Goal: Task Accomplishment & Management: Complete application form

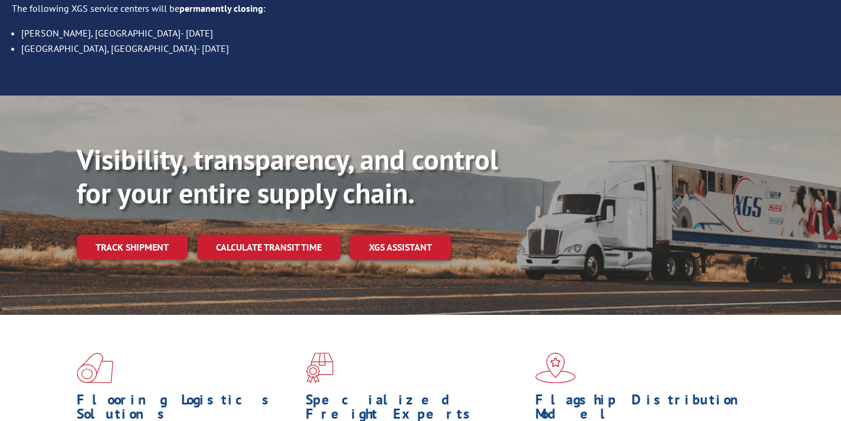
scroll to position [199, 0]
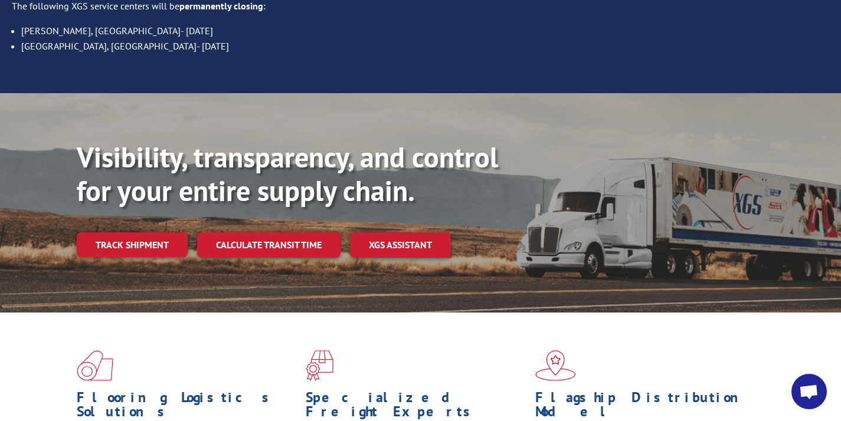
click at [137, 234] on div "Visibility, transparency, and control for your entire supply chain. Track shipm…" at bounding box center [459, 222] width 764 height 165
click at [136, 232] on link "Track shipment" at bounding box center [132, 244] width 111 height 25
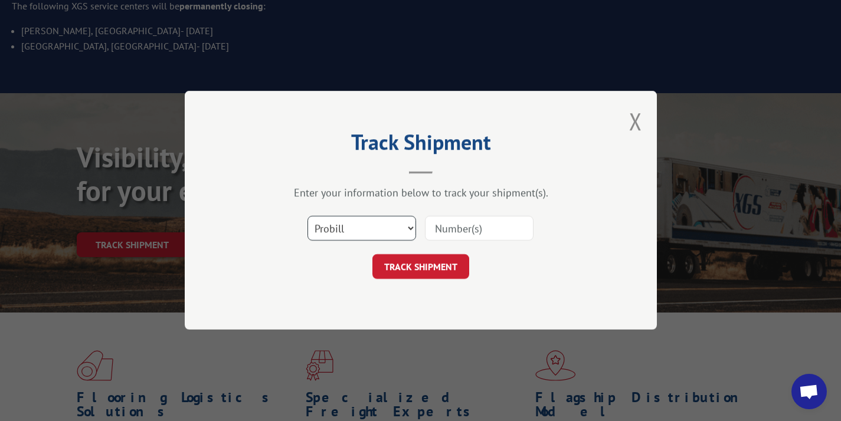
click at [349, 221] on select "Select category... Probill BOL PO" at bounding box center [361, 229] width 109 height 25
select select "bol"
click at [440, 221] on input at bounding box center [479, 229] width 109 height 25
paste input "3367474"
type input "3367474"
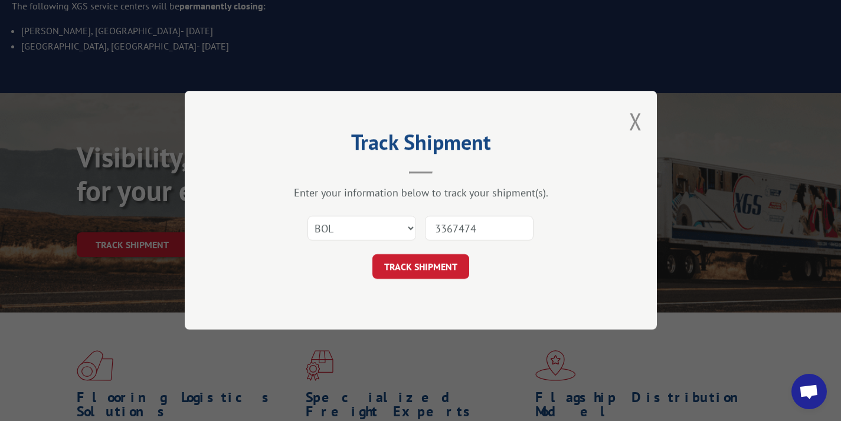
click at [417, 280] on div "Track Shipment Enter your information below to track your shipment(s). Select c…" at bounding box center [421, 210] width 472 height 239
click at [420, 264] on button "TRACK SHIPMENT" at bounding box center [420, 267] width 97 height 25
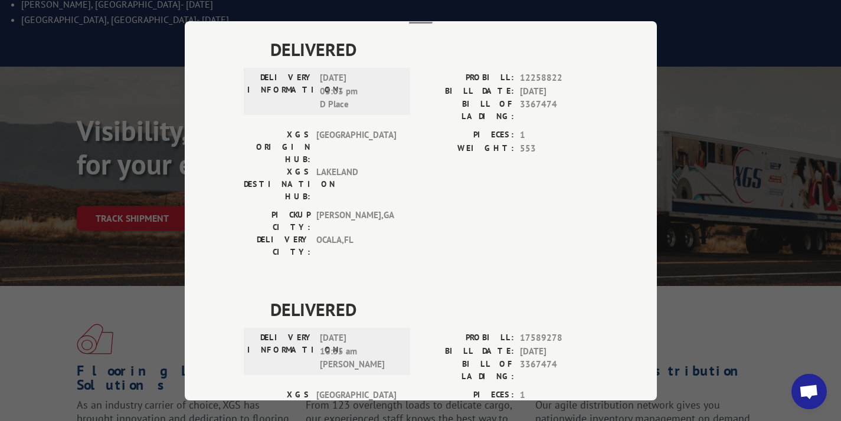
scroll to position [154, 0]
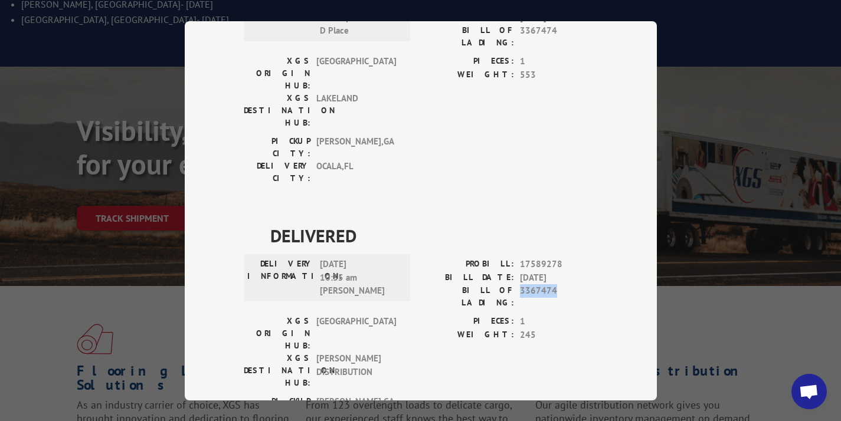
drag, startPoint x: 548, startPoint y: 224, endPoint x: 517, endPoint y: 222, distance: 31.3
click at [520, 284] on span "3367474" at bounding box center [559, 296] width 78 height 25
drag, startPoint x: 517, startPoint y: 222, endPoint x: 555, endPoint y: 224, distance: 37.8
click at [555, 284] on span "3367474" at bounding box center [559, 296] width 78 height 25
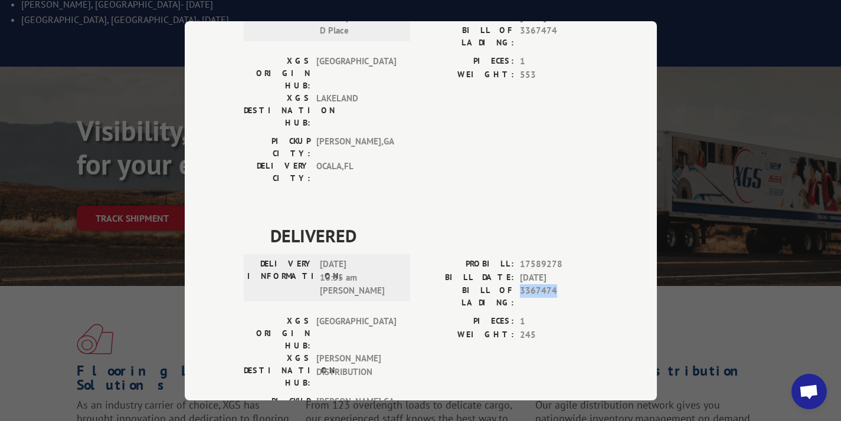
copy span "3367474"
click at [562, 258] on span "17589278" at bounding box center [559, 265] width 78 height 14
drag, startPoint x: 557, startPoint y: 195, endPoint x: 516, endPoint y: 195, distance: 41.3
click at [520, 258] on span "17589278" at bounding box center [559, 265] width 78 height 14
copy span "17589278"
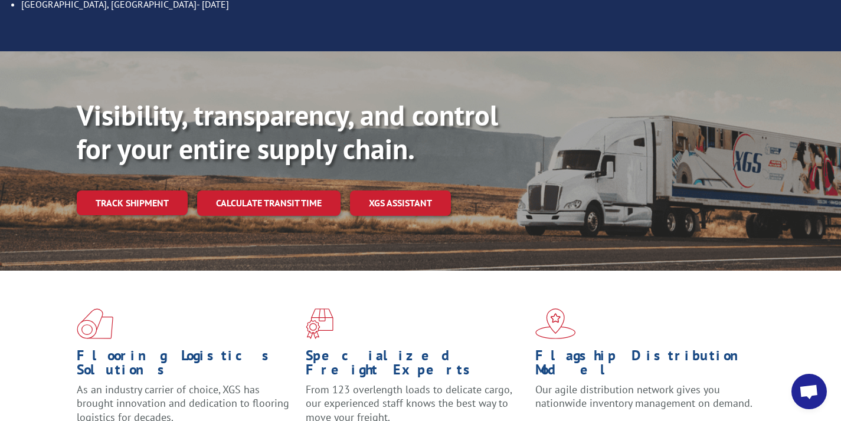
scroll to position [242, 0]
click at [140, 161] on div "Visibility, transparency, and control for your entire supply chain. Track shipm…" at bounding box center [459, 180] width 764 height 165
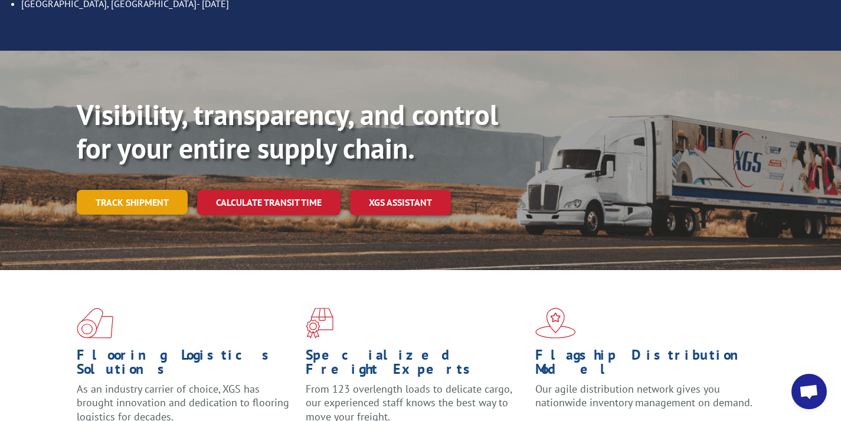
click at [140, 190] on link "Track shipment" at bounding box center [132, 202] width 111 height 25
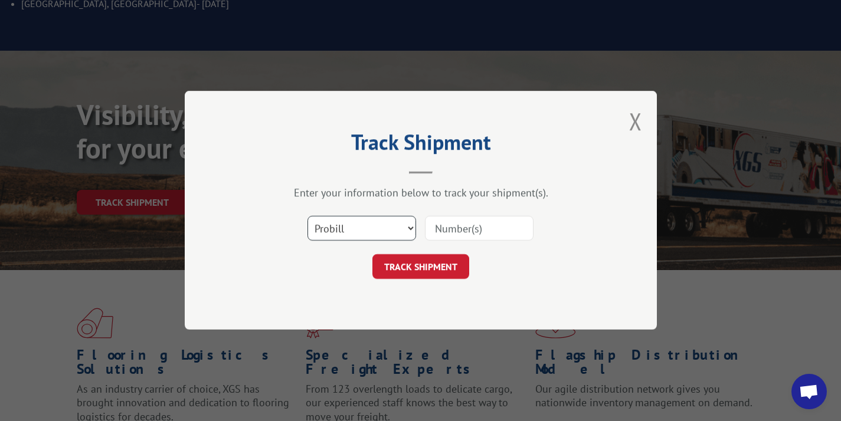
click at [335, 224] on select "Select category... Probill BOL PO" at bounding box center [361, 229] width 109 height 25
select select "bol"
click at [624, 123] on div "Track Shipment Enter your information below to track your shipment(s). Select c…" at bounding box center [421, 210] width 472 height 239
click at [657, 114] on div "Track Shipment Enter your information below to track your shipment(s). Select c…" at bounding box center [420, 210] width 841 height 421
click at [631, 123] on button "Close modal" at bounding box center [635, 121] width 13 height 31
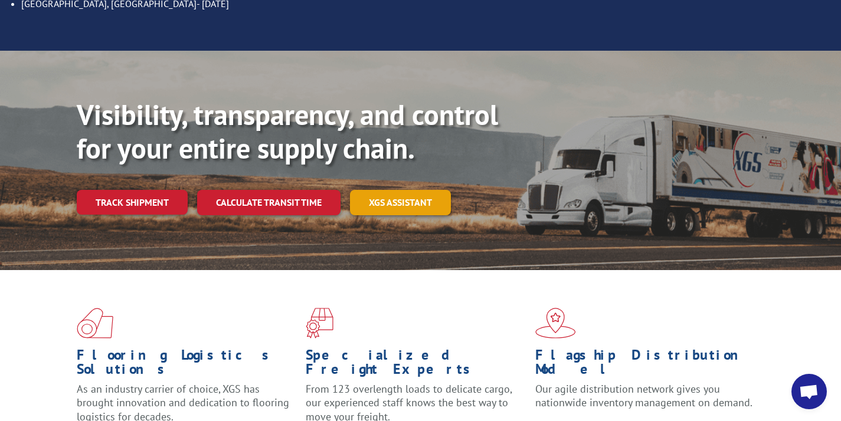
scroll to position [0, 0]
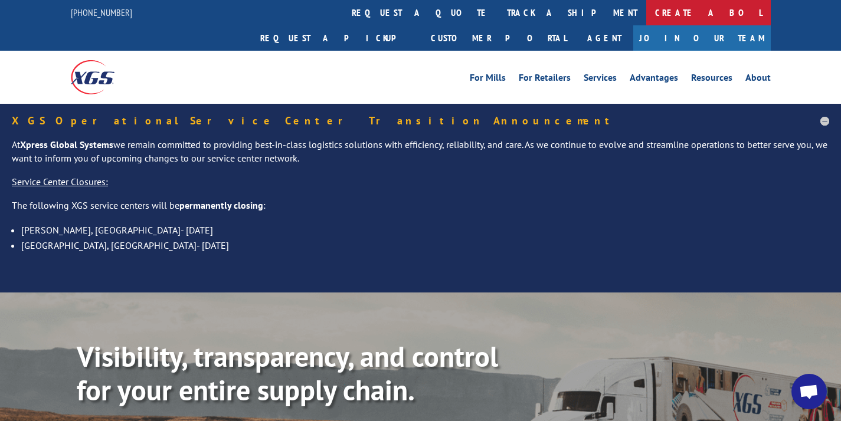
click at [646, 15] on link "Create a BOL" at bounding box center [708, 12] width 124 height 25
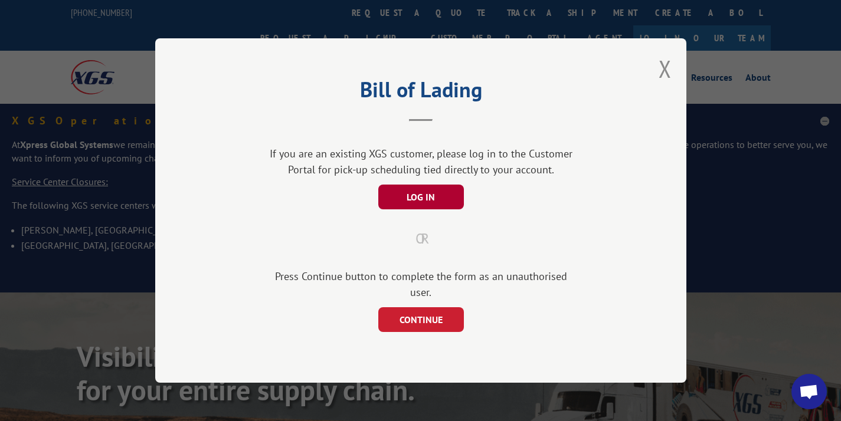
click at [428, 208] on button "LOG IN" at bounding box center [421, 197] width 86 height 25
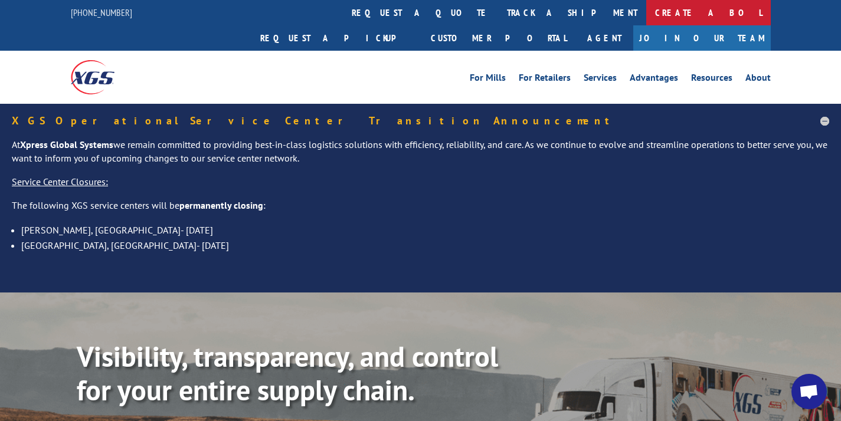
click at [646, 21] on link "Create a BOL" at bounding box center [708, 12] width 124 height 25
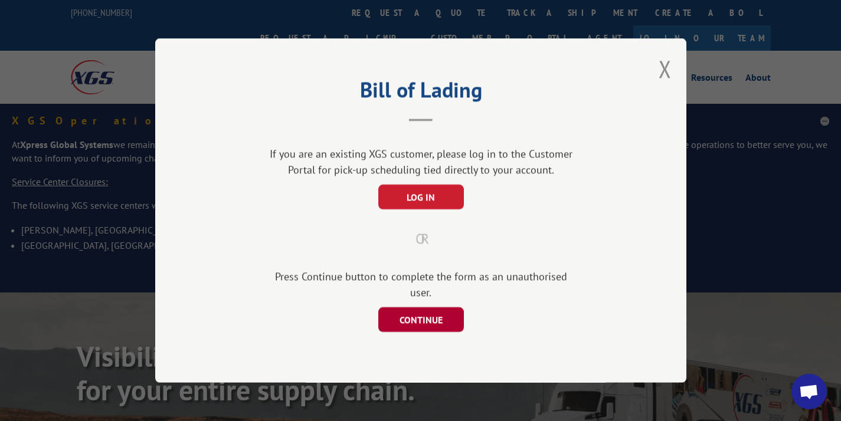
click at [425, 310] on button "CONTINUE" at bounding box center [421, 319] width 86 height 25
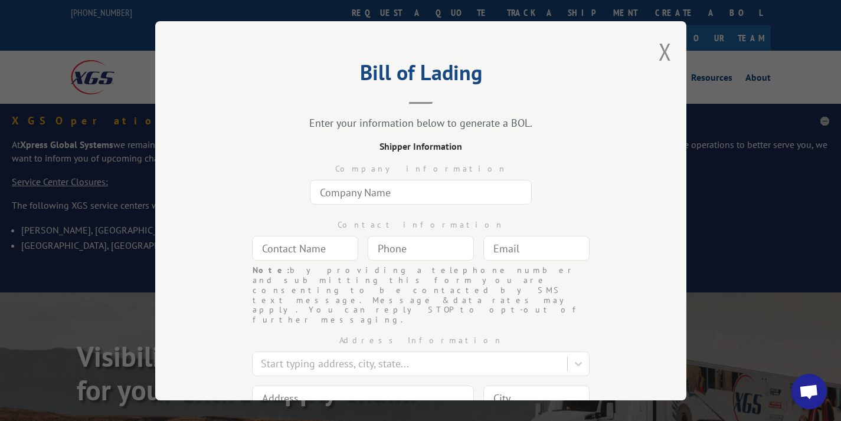
click at [438, 190] on input "text" at bounding box center [421, 192] width 222 height 25
type input "360 Carpet Workroom Inc."
click at [332, 234] on div "Contact information Note: by providing a telephone number and submitting this f…" at bounding box center [420, 237] width 413 height 56
click at [320, 244] on input "text" at bounding box center [305, 248] width 106 height 25
type input "[PERSON_NAME]"
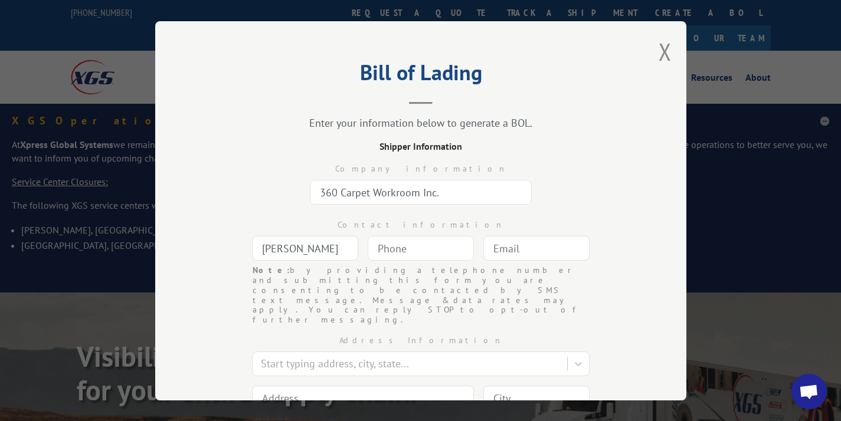
type input "(___) ___-____"
click at [303, 245] on input "[PERSON_NAME]" at bounding box center [305, 248] width 106 height 25
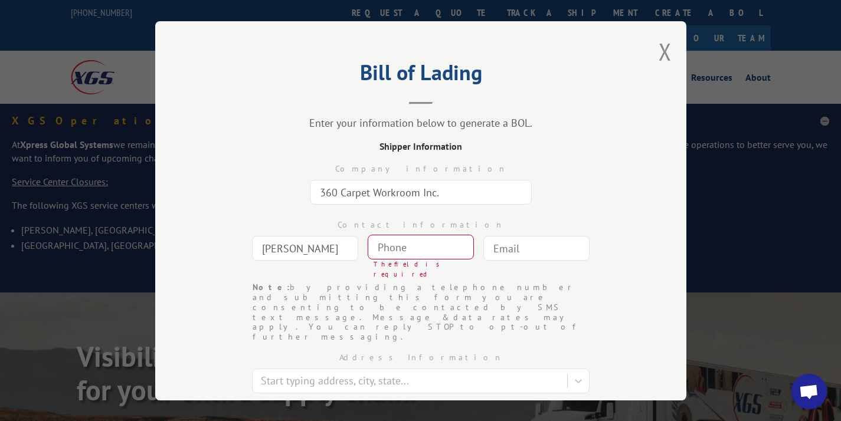
type input "[PERSON_NAME]"
click at [384, 263] on div "The field is required" at bounding box center [423, 269] width 100 height 19
click at [386, 242] on input "(___) ___-____" at bounding box center [421, 247] width 106 height 25
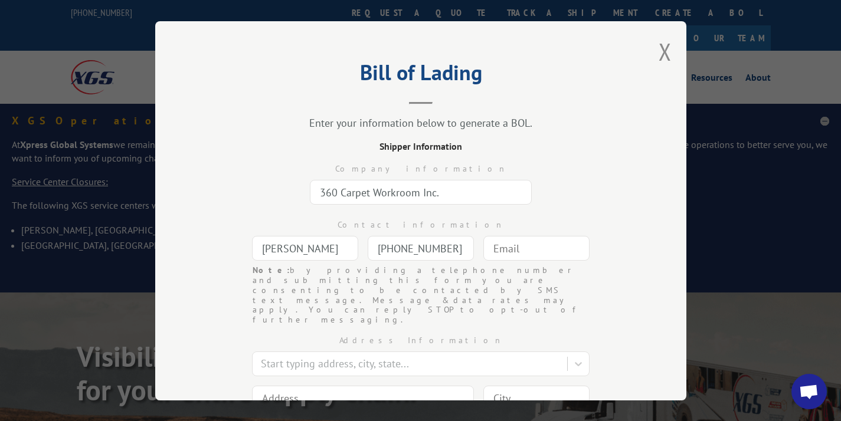
type input "[PHONE_NUMBER]"
click at [563, 248] on input "text" at bounding box center [536, 248] width 106 height 25
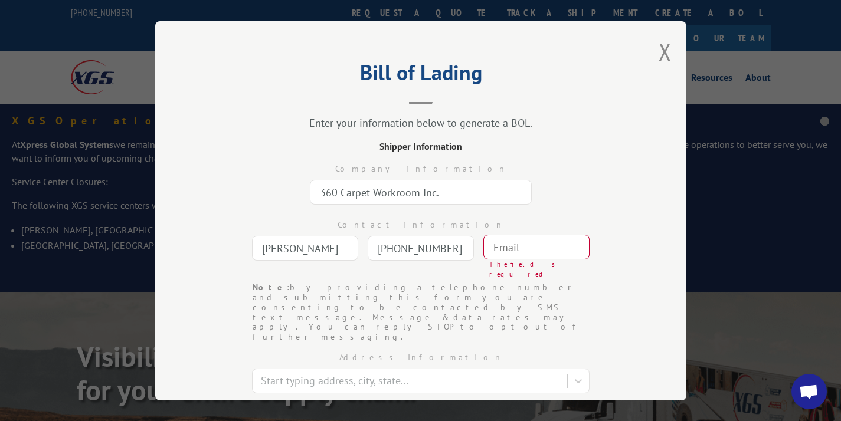
paste input "[PERSON_NAME][EMAIL_ADDRESS][DOMAIN_NAME]"
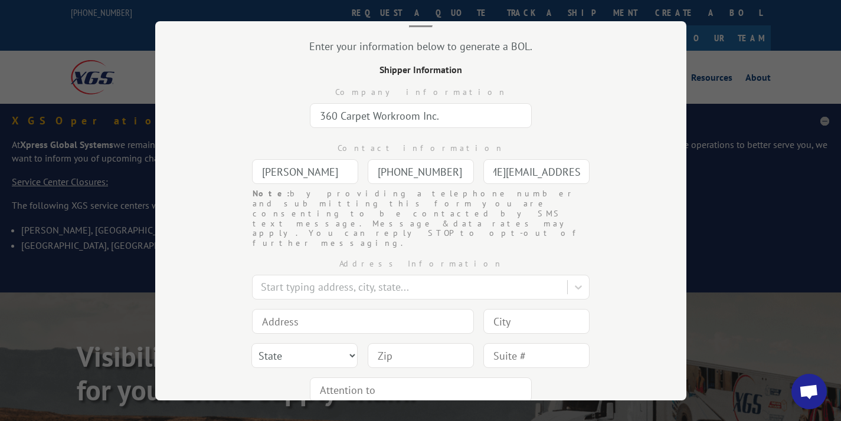
scroll to position [78, 0]
type input "[PERSON_NAME][EMAIL_ADDRESS][DOMAIN_NAME]"
click at [337, 307] on input at bounding box center [363, 319] width 222 height 25
drag, startPoint x: 366, startPoint y: 294, endPoint x: 283, endPoint y: 286, distance: 84.2
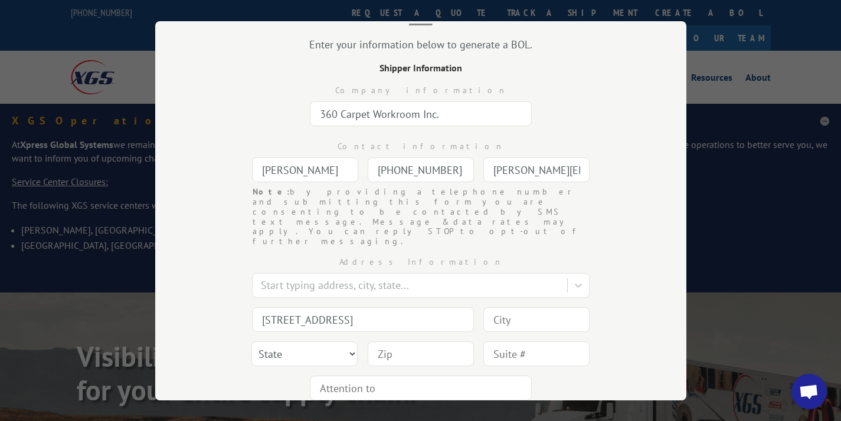
click at [283, 307] on input "[STREET_ADDRESS]" at bounding box center [363, 319] width 222 height 25
type input "[STREET_ADDRESS]"
click at [519, 307] on input at bounding box center [536, 319] width 106 height 25
type input "S"
type input "[GEOGRAPHIC_DATA]"
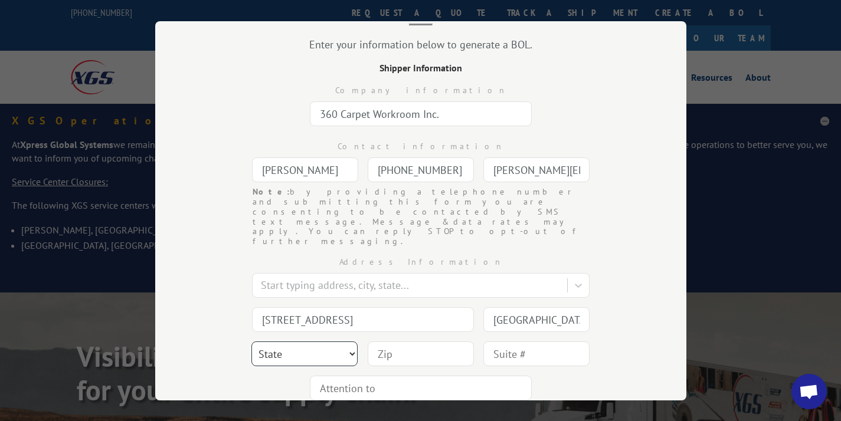
click at [307, 342] on select "State [US_STATE] [US_STATE] [US_STATE] [US_STATE] [US_STATE] [US_STATE] [US_STA…" at bounding box center [304, 354] width 106 height 25
select select "[GEOGRAPHIC_DATA]"
click at [405, 342] on input at bounding box center [421, 354] width 106 height 25
type input "75220"
click at [518, 342] on div "Address Information Start typing address, city, state... 2908 Reward Lane [GEOG…" at bounding box center [420, 326] width 413 height 159
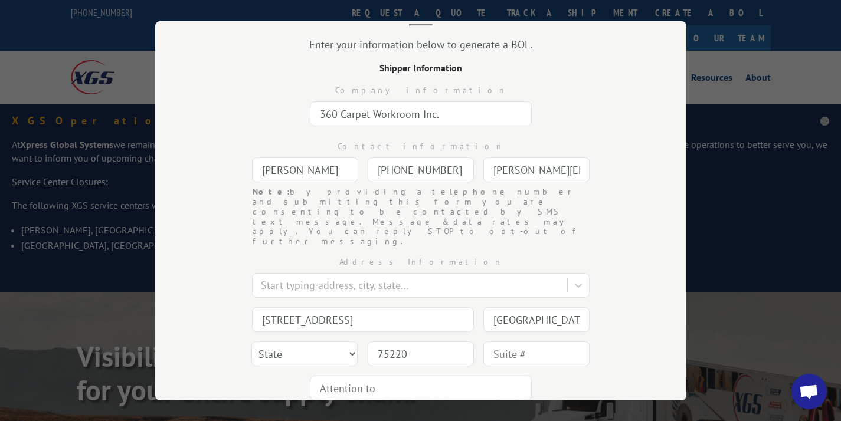
click at [517, 342] on input "text" at bounding box center [536, 354] width 106 height 25
click at [544, 370] on div "Address Information Start typing address, city, state... 2908 Reward Lane [GEOG…" at bounding box center [420, 326] width 413 height 159
click at [496, 376] on input "text" at bounding box center [421, 388] width 222 height 25
click at [563, 401] on div "BACK CONTINUE" at bounding box center [420, 424] width 413 height 38
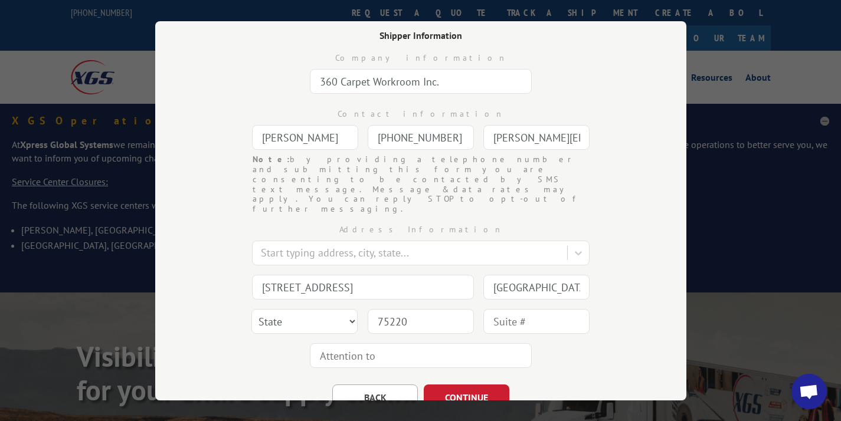
scroll to position [115, 0]
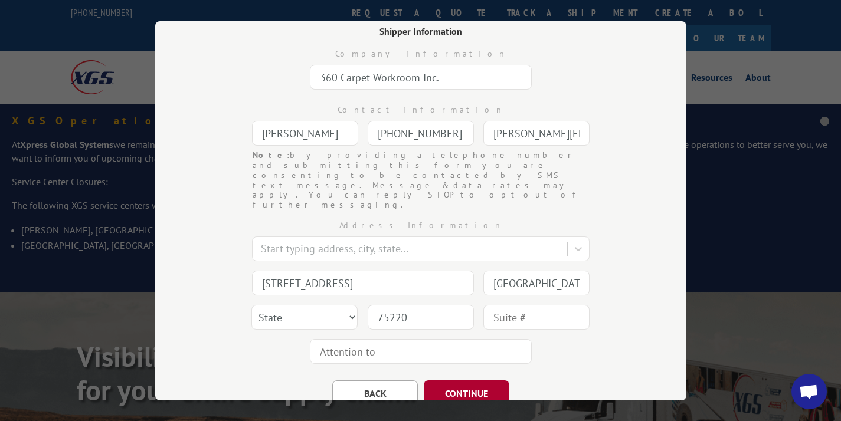
click at [464, 381] on button "CONTINUE" at bounding box center [467, 394] width 86 height 26
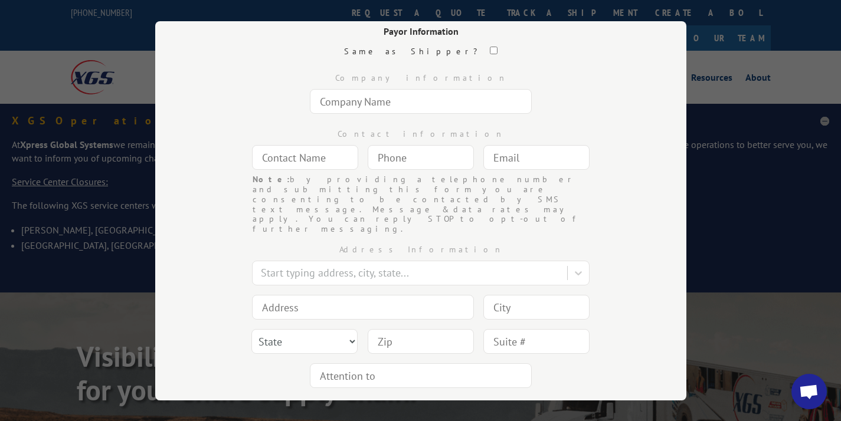
click at [404, 94] on input "text" at bounding box center [421, 101] width 222 height 25
type input "[PERSON_NAME] [PERSON_NAME]"
click at [289, 139] on div "Contact information" at bounding box center [420, 134] width 413 height 12
click at [283, 152] on input "text" at bounding box center [305, 157] width 106 height 25
type input "[PERSON_NAME]"
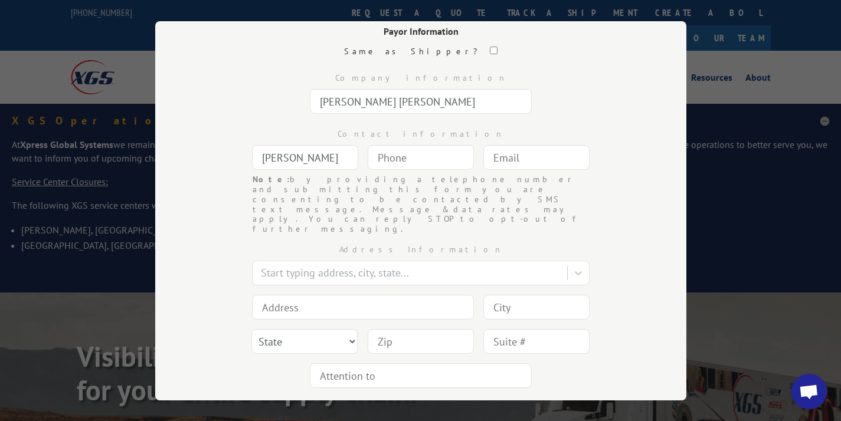
type input "The Bronx"
type input "[STREET_ADDRESS]"
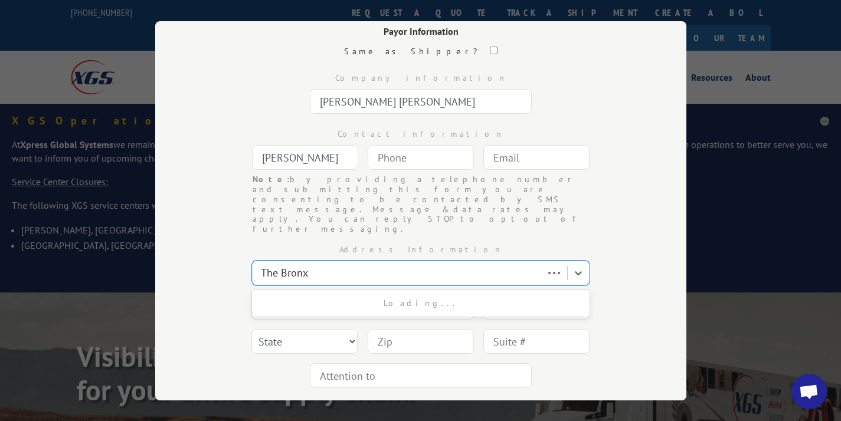
type input "The Bronx"
select select "NY"
type input "10458-8361"
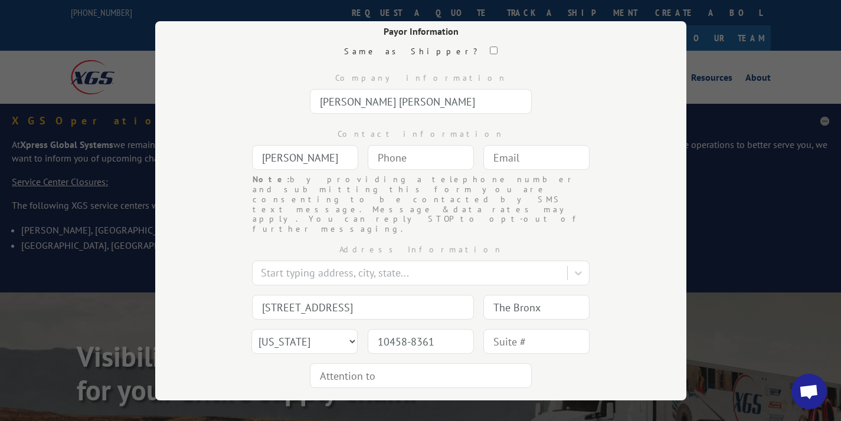
click at [512, 179] on div "Note: by providing a telephone number and submitting this form you are consenti…" at bounding box center [421, 205] width 336 height 60
click at [523, 163] on input "text" at bounding box center [536, 157] width 106 height 25
type input "[EMAIL_ADDRESS][DOMAIN_NAME]"
drag, startPoint x: 417, startPoint y: 283, endPoint x: 15, endPoint y: 205, distance: 409.3
click at [15, 205] on div "Bill of Lading Enter your information below to generate a BOL. Payor Informatio…" at bounding box center [420, 210] width 841 height 421
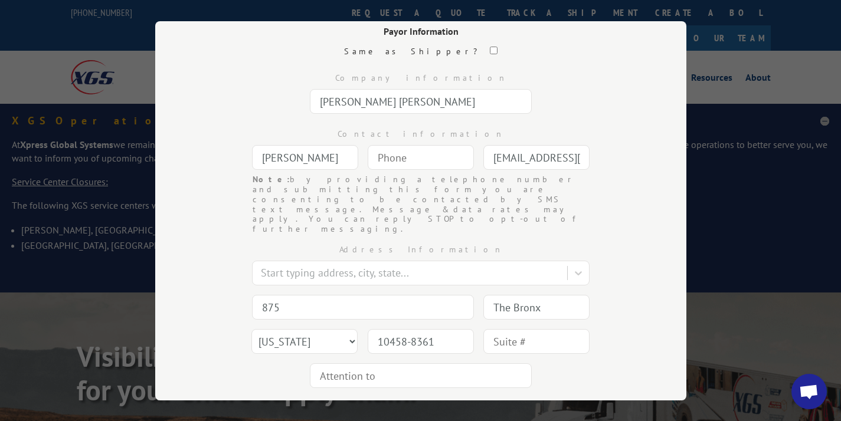
type input "[STREET_ADDRESS]"
drag, startPoint x: 555, startPoint y: 274, endPoint x: 448, endPoint y: 270, distance: 106.9
click at [448, 270] on div "Address Information Start typing address, city, state... 875 Avenue of the [GEO…" at bounding box center [420, 313] width 413 height 159
type input "[US_STATE]"
drag, startPoint x: 443, startPoint y: 312, endPoint x: 313, endPoint y: 272, distance: 135.9
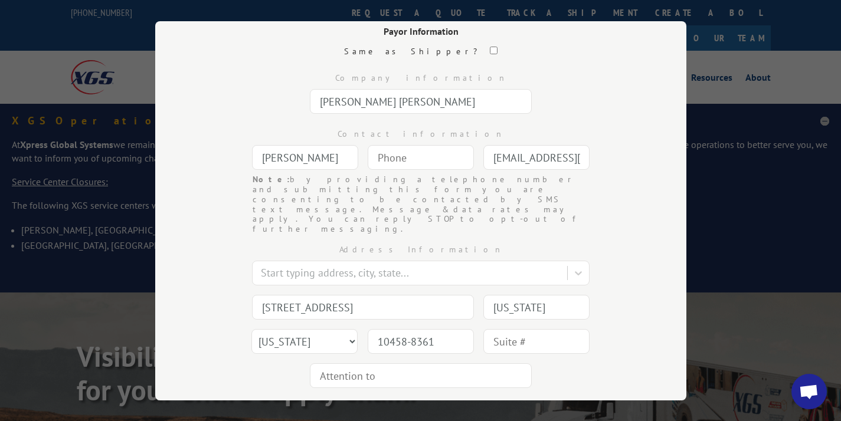
click at [313, 272] on div "Address Information Start typing address, city, state... 875 Avenue of the [GEO…" at bounding box center [420, 313] width 413 height 159
type input "10001"
click at [497, 329] on input "text" at bounding box center [536, 341] width 106 height 25
type input "FL 14"
click at [467, 401] on button "CONTINUE" at bounding box center [467, 418] width 86 height 26
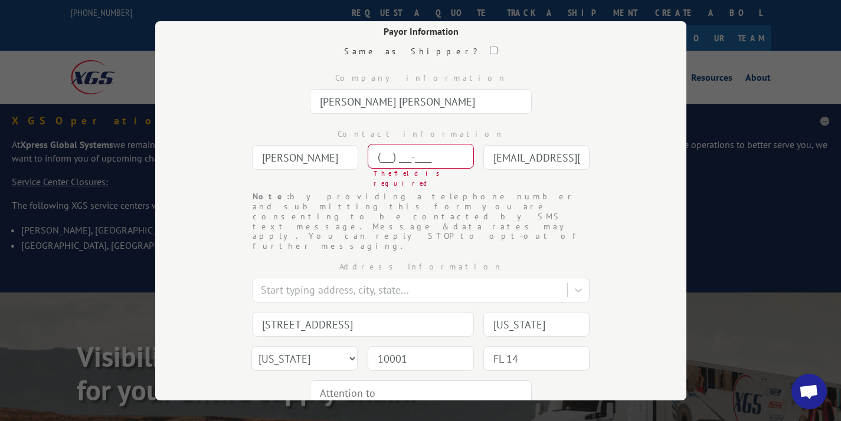
click at [430, 163] on input "(___) ___-____" at bounding box center [421, 156] width 106 height 25
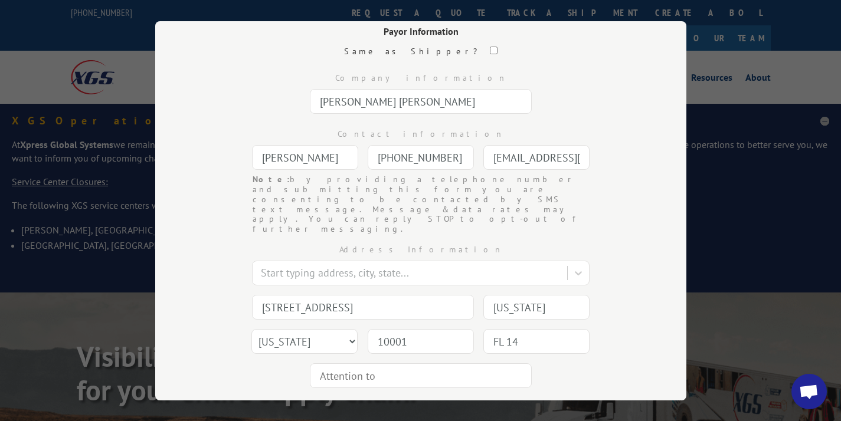
type input "[PHONE_NUMBER]"
click at [460, 401] on button "CONTINUE" at bounding box center [467, 418] width 86 height 26
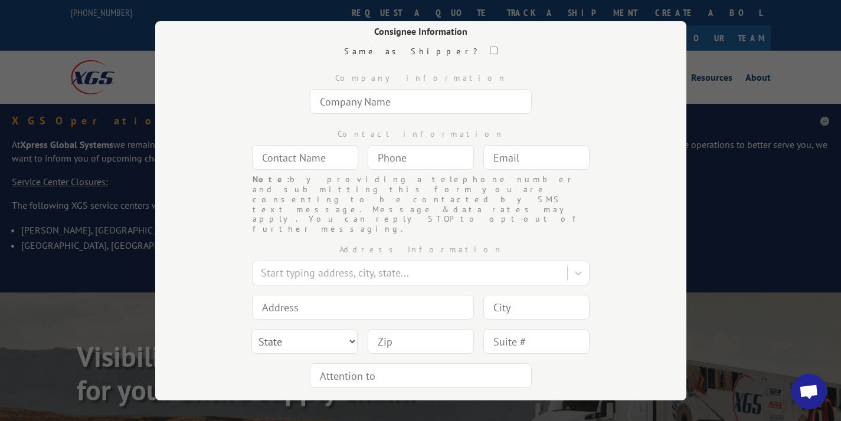
click at [449, 101] on input "text" at bounding box center [421, 101] width 222 height 25
type input "[PERSON_NAME] Gallery"
click at [332, 145] on input "text" at bounding box center [305, 157] width 106 height 25
type input "[PERSON_NAME]"
type input "(___) ___-____"
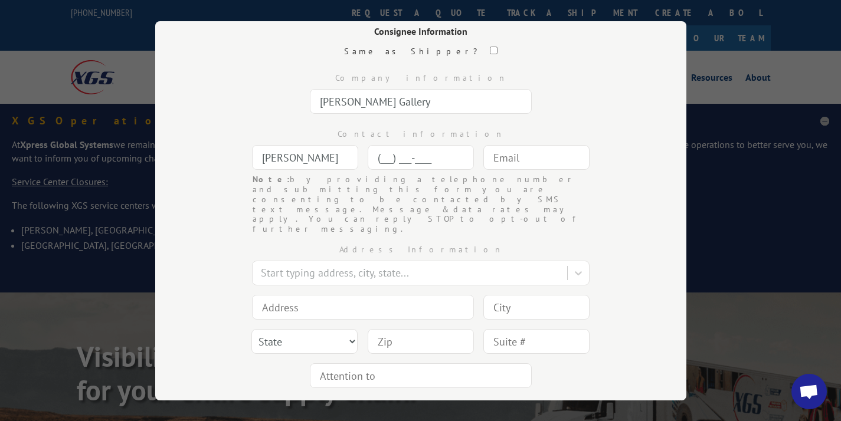
click at [394, 165] on input "(___) ___-____" at bounding box center [421, 157] width 106 height 25
click at [360, 156] on div "Contact information [PERSON_NAME] Note: by providing a telephone number and sub…" at bounding box center [420, 147] width 413 height 56
drag, startPoint x: 345, startPoint y: 149, endPoint x: 222, endPoint y: 149, distance: 123.3
click at [222, 149] on div "Contact information [PERSON_NAME] Note: by providing a telephone number and sub…" at bounding box center [420, 147] width 413 height 56
drag, startPoint x: 312, startPoint y: 168, endPoint x: 226, endPoint y: 133, distance: 92.9
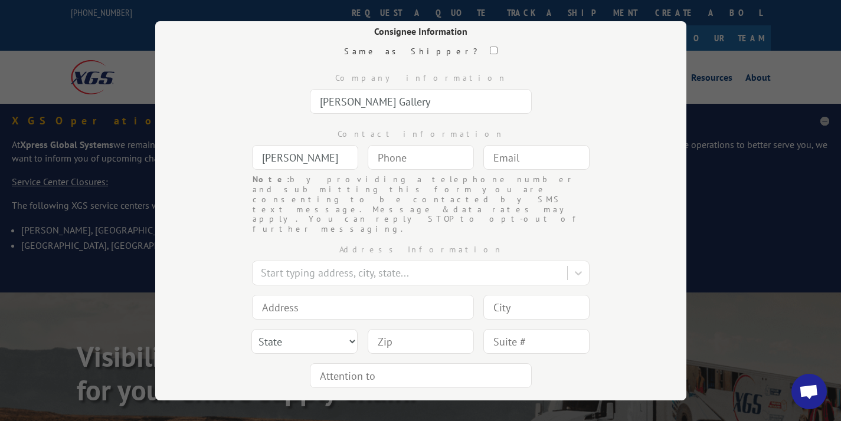
click at [226, 133] on div "Contact information [PERSON_NAME] Note: by providing a telephone number and sub…" at bounding box center [420, 147] width 413 height 56
type input "[PERSON_NAME] Gallery"
type input "(___) ___-____"
click at [399, 157] on input "(___) ___-____" at bounding box center [421, 157] width 106 height 25
type input "(___) ___-____"
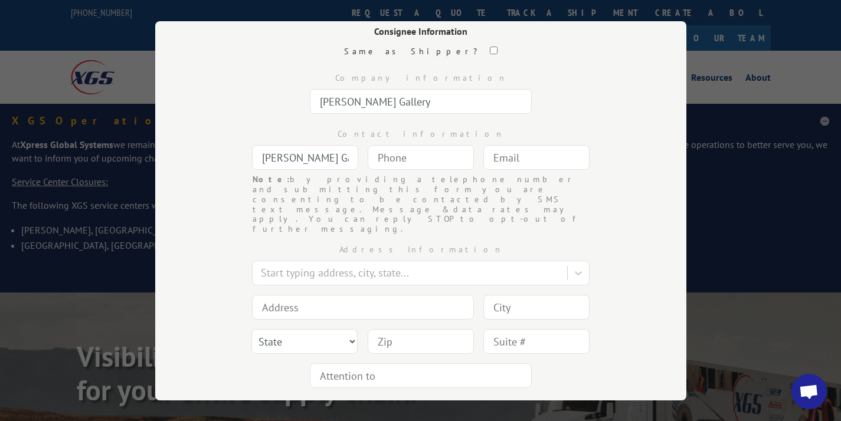
click at [402, 113] on input "[PERSON_NAME] Gallery" at bounding box center [421, 101] width 222 height 25
drag, startPoint x: 407, startPoint y: 111, endPoint x: 159, endPoint y: 71, distance: 250.4
click at [159, 71] on div "Bill of Lading Enter your information below to generate a BOL. Consignee Inform…" at bounding box center [420, 210] width 531 height 379
type input "XGS"
drag, startPoint x: 332, startPoint y: 163, endPoint x: 124, endPoint y: 133, distance: 209.9
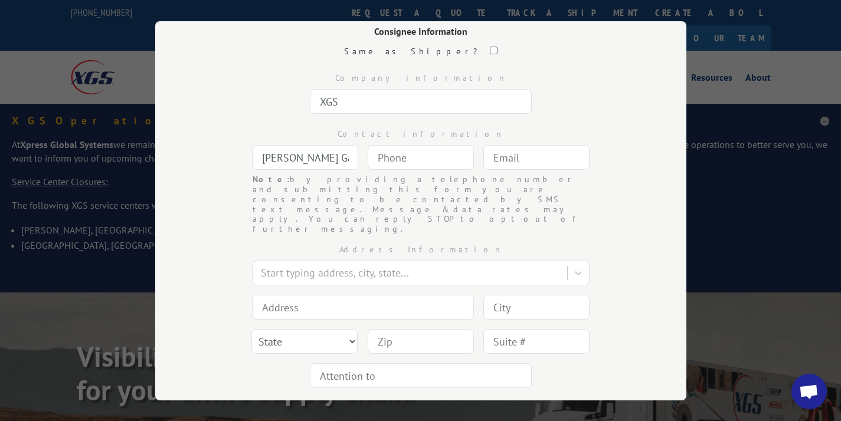
click at [124, 133] on div "Bill of Lading Enter your information below to generate a BOL. Consignee Inform…" at bounding box center [420, 210] width 841 height 421
type input "XGS"
click at [530, 166] on input "text" at bounding box center [536, 157] width 106 height 25
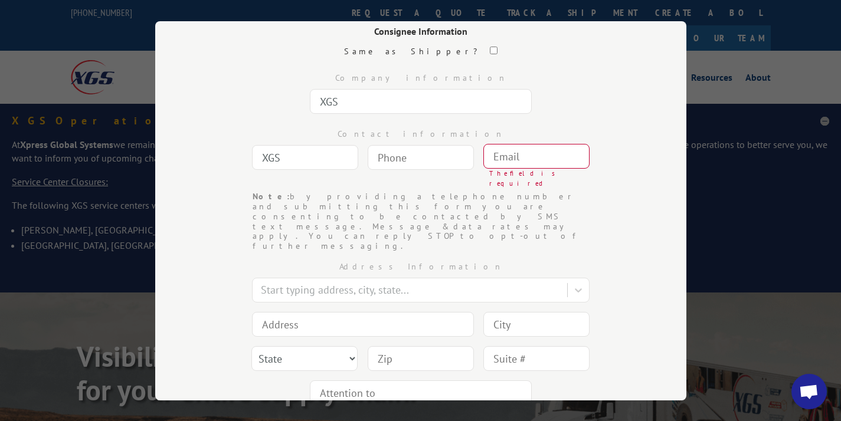
paste input "405) 682-0401"
type input "405) 682-0401"
drag, startPoint x: 573, startPoint y: 159, endPoint x: 386, endPoint y: 150, distance: 187.2
click at [386, 150] on div "Contact information XGS Note: by providing a telephone number and submitting th…" at bounding box center [420, 155] width 413 height 73
click at [389, 168] on input "(___) ___-____" at bounding box center [421, 157] width 106 height 25
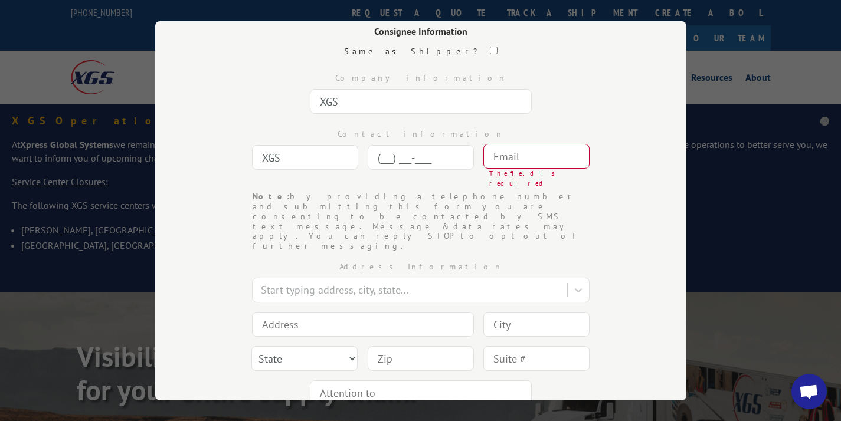
paste input "405) 682-0401"
type input "[PHONE_NUMBER]"
click at [508, 156] on input "text" at bounding box center [536, 156] width 106 height 25
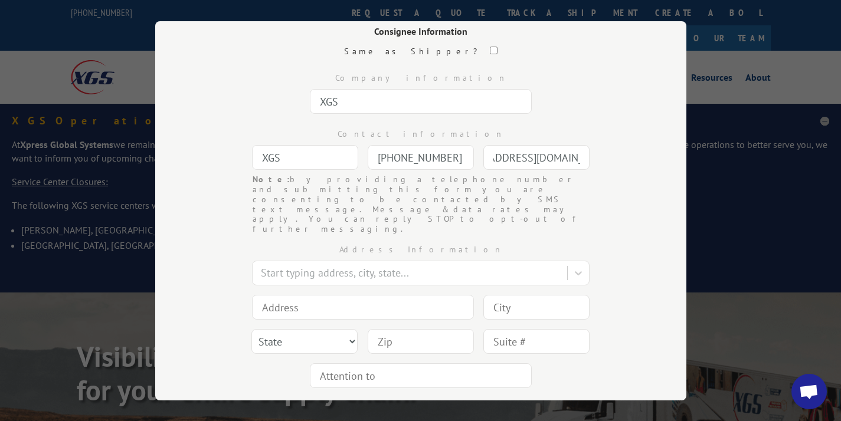
scroll to position [0, 55]
type input "[EMAIL_ADDRESS][DOMAIN_NAME]"
click at [289, 295] on input at bounding box center [363, 307] width 222 height 25
type input "[STREET_ADDRESS]"
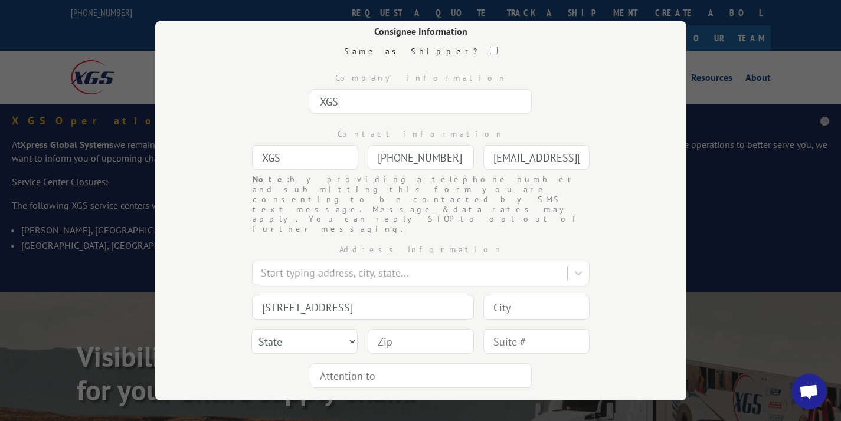
click at [511, 295] on input at bounding box center [536, 307] width 106 height 25
type input "[US_STATE][GEOGRAPHIC_DATA]"
click at [301, 329] on select "State [US_STATE] [US_STATE] [US_STATE] [US_STATE] [US_STATE] [US_STATE] [US_STA…" at bounding box center [304, 341] width 106 height 25
select select "OK"
click at [416, 329] on input at bounding box center [421, 341] width 106 height 25
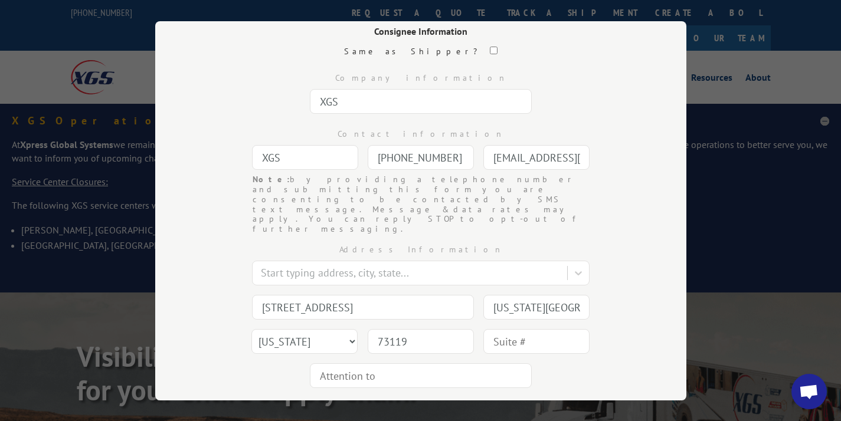
type input "73119"
click at [510, 329] on input "text" at bounding box center [536, 341] width 106 height 25
click at [467, 363] on input "text" at bounding box center [421, 375] width 222 height 25
click at [532, 393] on div "BACK CONTINUE" at bounding box center [420, 412] width 413 height 38
click at [478, 363] on input "text" at bounding box center [421, 375] width 222 height 25
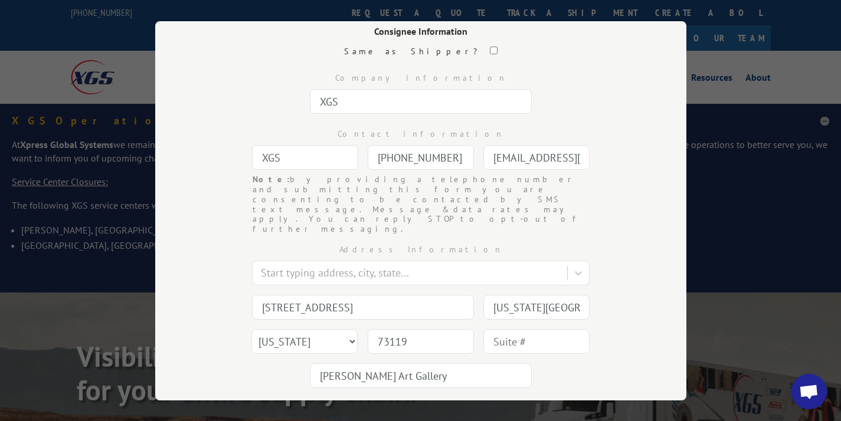
type input "[PERSON_NAME] Art Gallery"
click at [473, 401] on button "CONTINUE" at bounding box center [467, 418] width 86 height 26
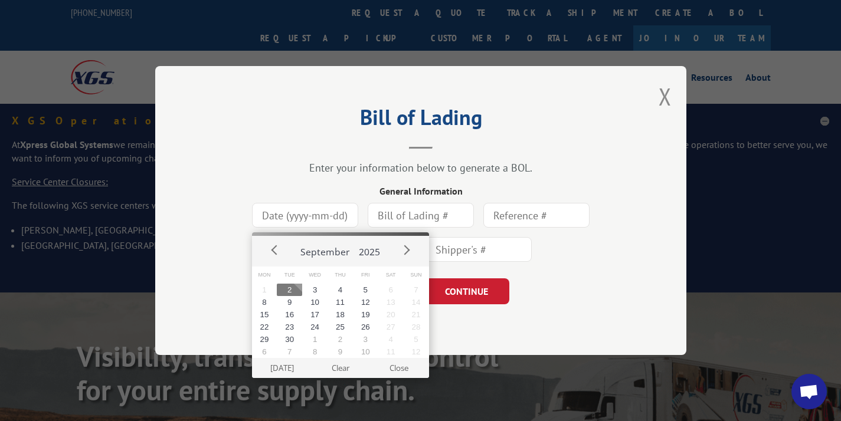
click at [322, 208] on input at bounding box center [305, 215] width 106 height 25
click at [290, 287] on button "2" at bounding box center [289, 290] width 25 height 12
type input "[DATE]"
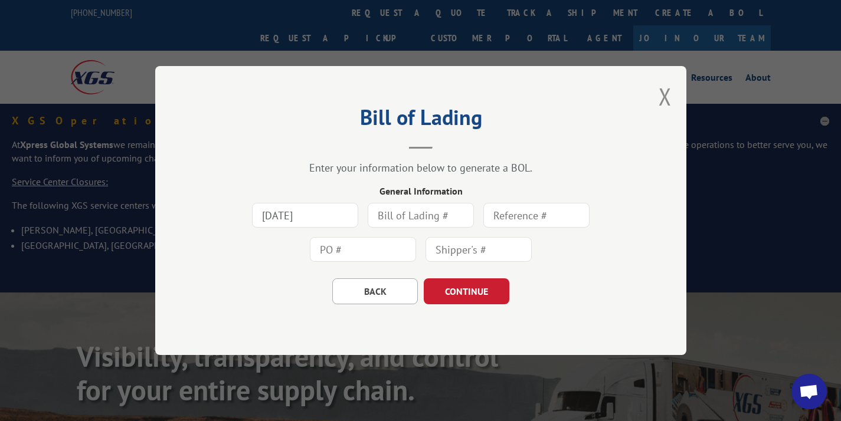
click at [421, 222] on input "text" at bounding box center [421, 215] width 106 height 25
type input "165202"
click at [558, 219] on input "text" at bounding box center [536, 215] width 106 height 25
type input "165202"
click at [500, 245] on input "text" at bounding box center [478, 249] width 106 height 25
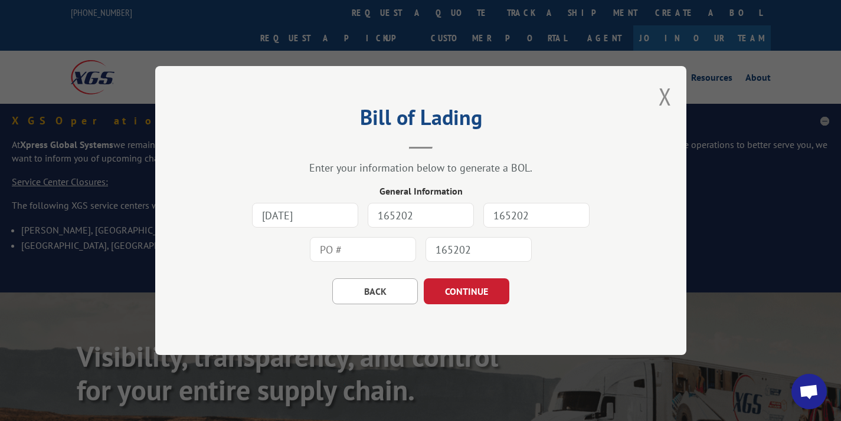
type input "165202"
click at [402, 252] on input "text" at bounding box center [363, 249] width 106 height 25
type input "165202"
click at [477, 287] on button "CONTINUE" at bounding box center [467, 291] width 86 height 26
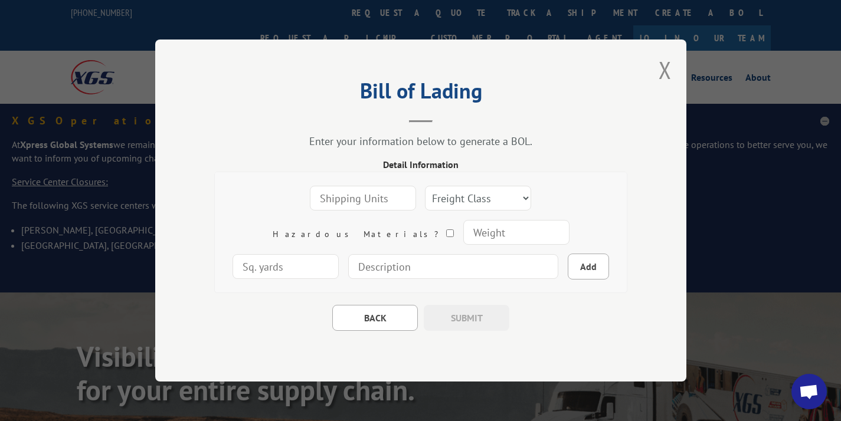
click at [328, 201] on input "number" at bounding box center [363, 198] width 106 height 25
type input "1"
click at [425, 202] on select "Freight Class 50 55 60 65 70 77 85 92 100 110 125 150 175 200 250 300 400 500 C…" at bounding box center [478, 198] width 106 height 25
select select "100"
click at [463, 232] on input "number" at bounding box center [516, 232] width 106 height 25
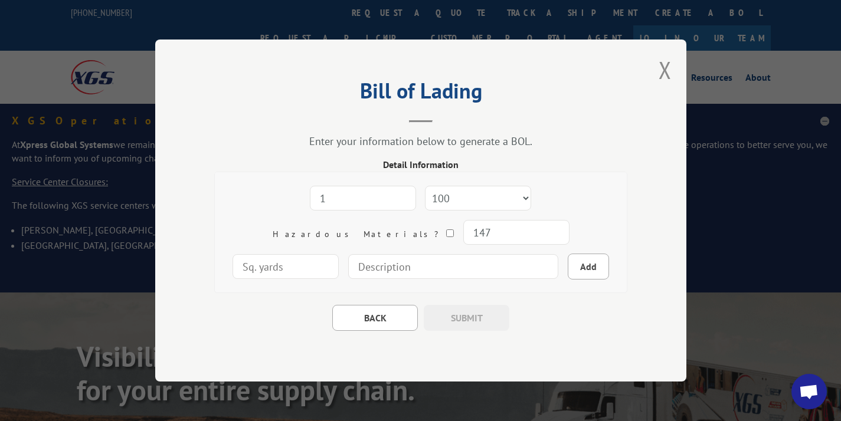
type input "147"
click at [339, 254] on input "number" at bounding box center [285, 266] width 106 height 25
click at [339, 254] on input "-1" at bounding box center [285, 266] width 106 height 25
type input "0"
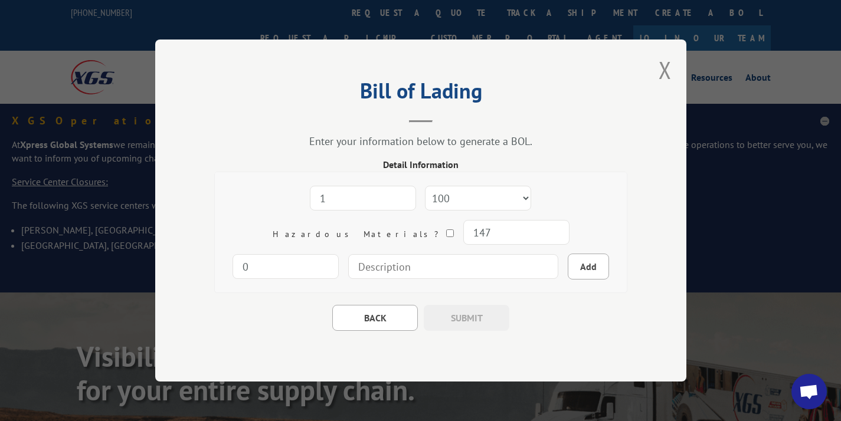
click at [339, 254] on input "0" at bounding box center [285, 266] width 106 height 25
click at [588, 237] on div "1 Freight Class 50 55 60 65 70 77 85 92 100 110 125 150 175 200 250 300 400 500…" at bounding box center [421, 232] width 394 height 103
click at [578, 238] on div "1 Freight Class 50 55 60 65 70 77 85 92 100 110 125 150 175 200 250 300 400 500…" at bounding box center [421, 232] width 394 height 103
click at [447, 270] on input at bounding box center [453, 266] width 210 height 25
type input "1 Rolled carpet - 144" x 9" diameter"
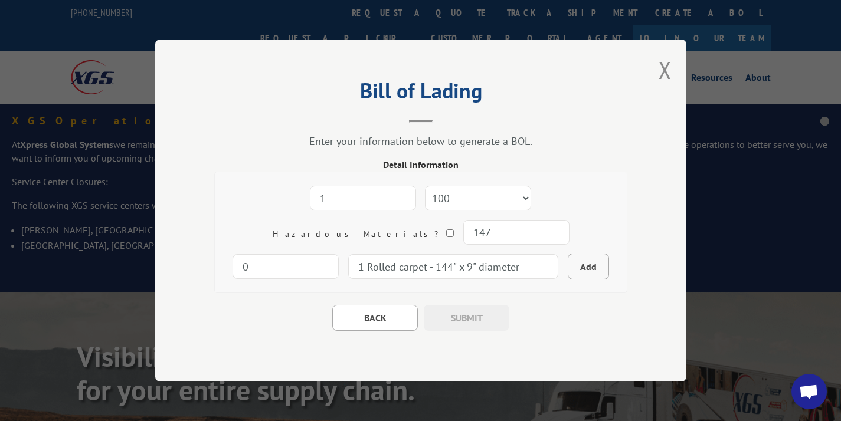
click at [568, 265] on button "Add" at bounding box center [588, 267] width 41 height 26
select select
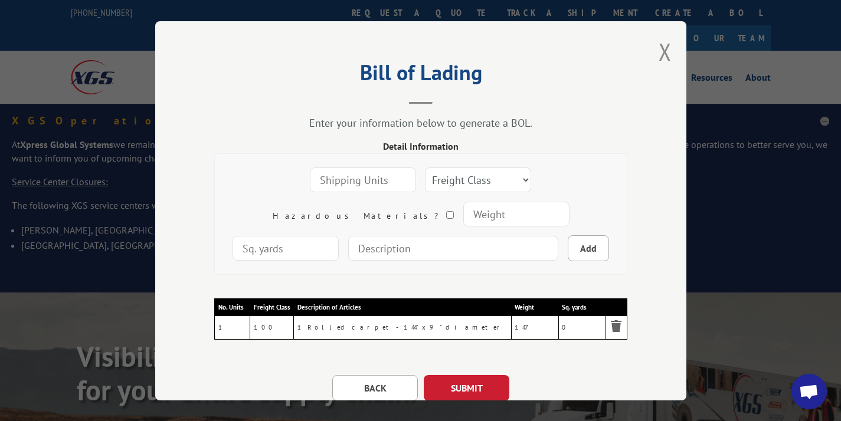
scroll to position [25, 0]
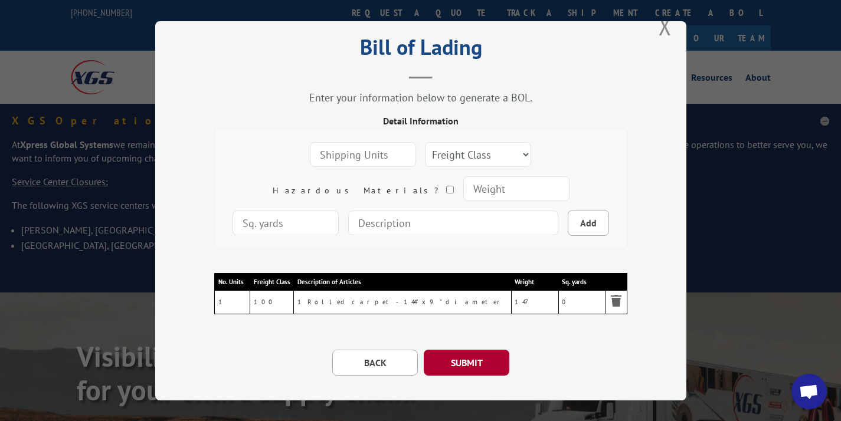
click at [453, 361] on button "SUBMIT" at bounding box center [467, 363] width 86 height 26
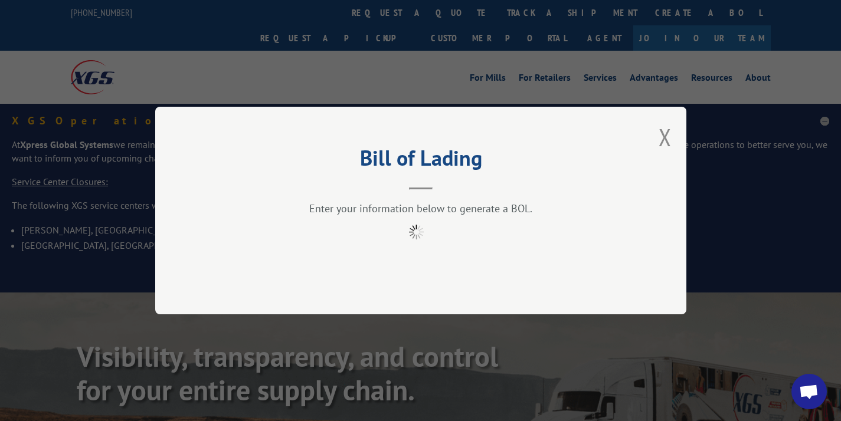
scroll to position [0, 0]
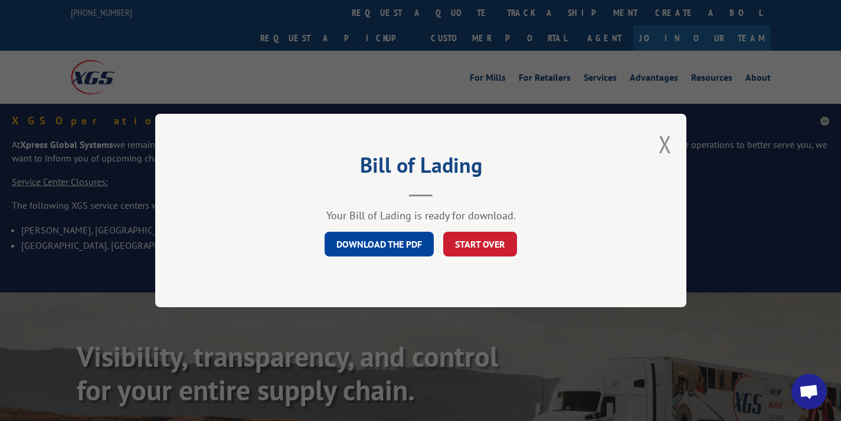
click at [399, 238] on link "DOWNLOAD THE PDF" at bounding box center [379, 244] width 109 height 25
